Goal: Transaction & Acquisition: Purchase product/service

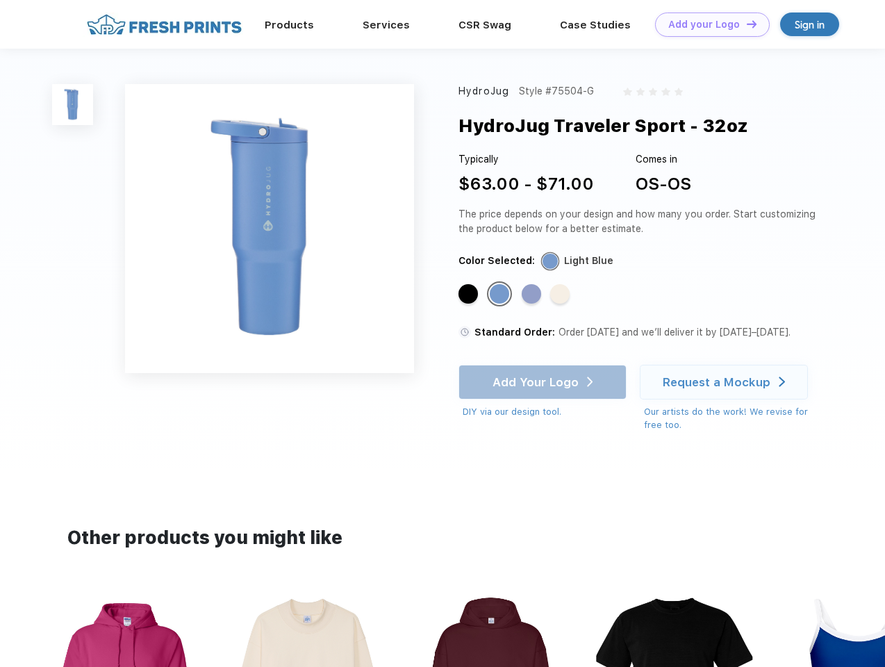
click at [707, 24] on link "Add your Logo Design Tool" at bounding box center [712, 25] width 115 height 24
click at [0, 0] on div "Design Tool" at bounding box center [0, 0] width 0 height 0
click at [745, 24] on link "Add your Logo Design Tool" at bounding box center [712, 25] width 115 height 24
click at [73, 104] on img at bounding box center [72, 104] width 41 height 41
click at [470, 295] on div "Standard Color" at bounding box center [467, 293] width 19 height 19
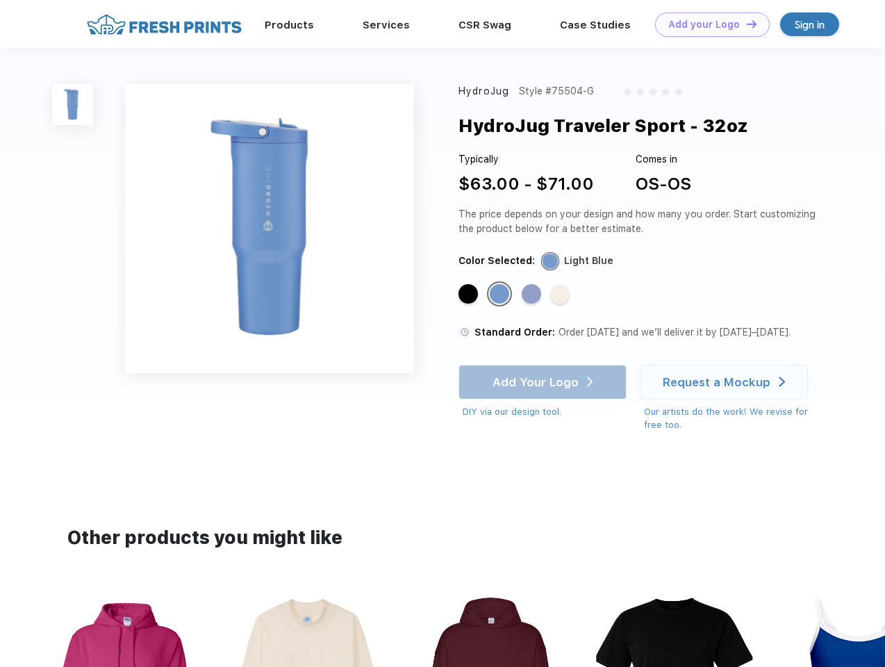
click at [501, 295] on div "Standard Color" at bounding box center [499, 293] width 19 height 19
click at [533, 295] on div "Standard Color" at bounding box center [531, 293] width 19 height 19
click at [561, 295] on div "Standard Color" at bounding box center [559, 293] width 19 height 19
click at [544, 382] on div "Add Your Logo DIY via our design tool. Ah shoot! This product isn't up in our d…" at bounding box center [542, 392] width 168 height 54
click at [726, 382] on div "Request a Mockup" at bounding box center [717, 382] width 108 height 14
